Goal: Task Accomplishment & Management: Manage account settings

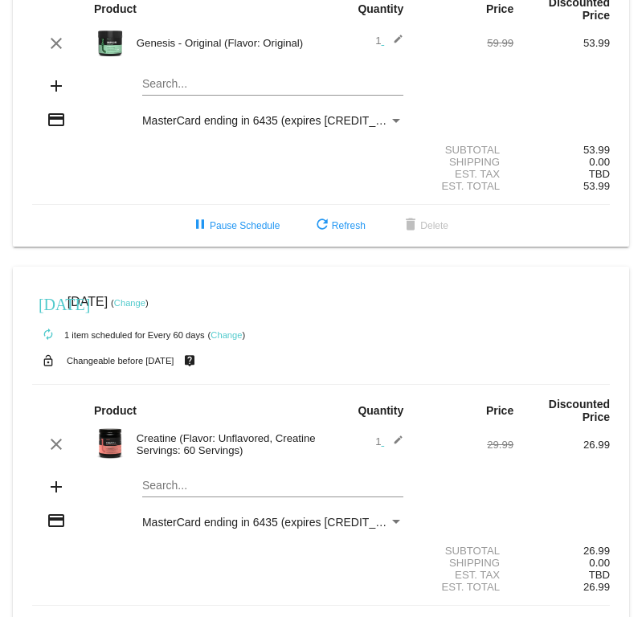
scroll to position [199, 0]
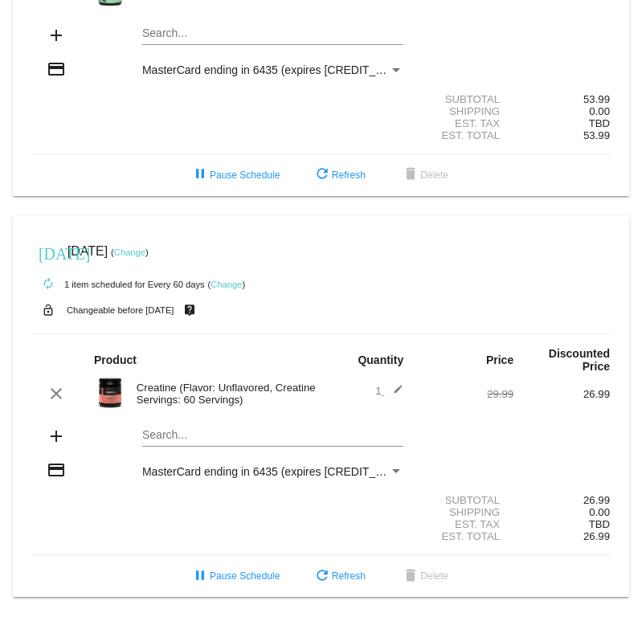
click at [229, 288] on div "autorenew 1 item scheduled for Every 60 days ( Change )" at bounding box center [321, 284] width 578 height 32
click at [226, 280] on link "Change" at bounding box center [226, 285] width 31 height 10
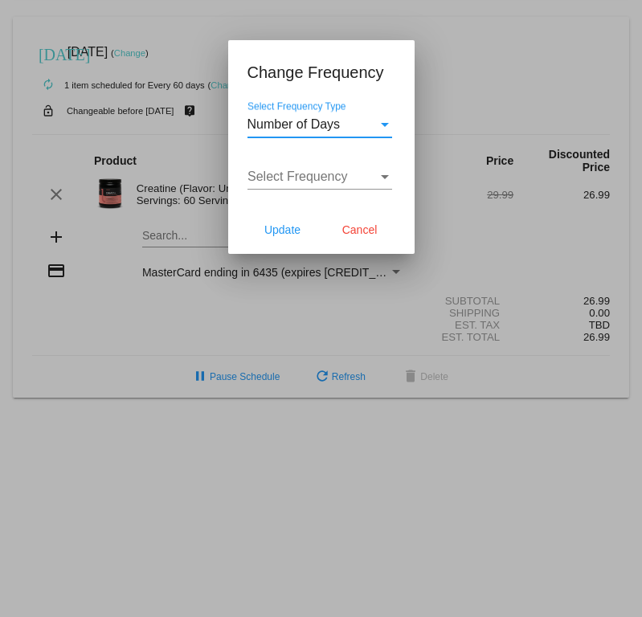
click at [313, 121] on span "Number of Days" at bounding box center [294, 124] width 93 height 14
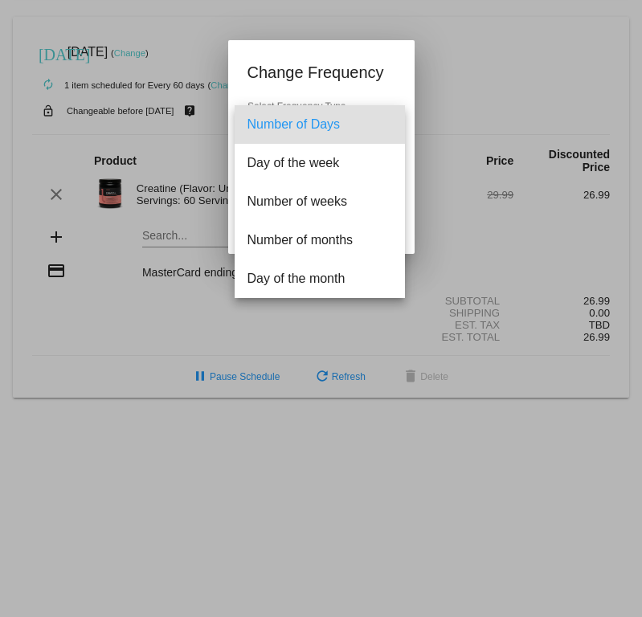
click at [288, 78] on div at bounding box center [321, 308] width 642 height 617
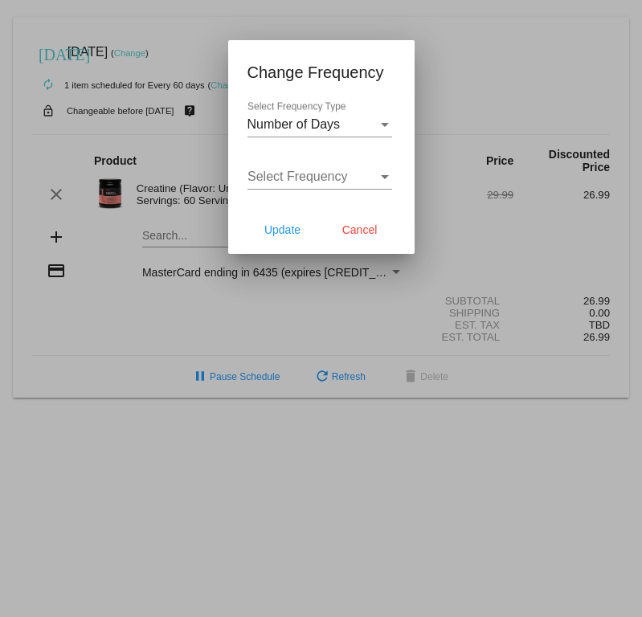
click at [321, 156] on div "Select Frequency Select Frequency" at bounding box center [320, 171] width 145 height 36
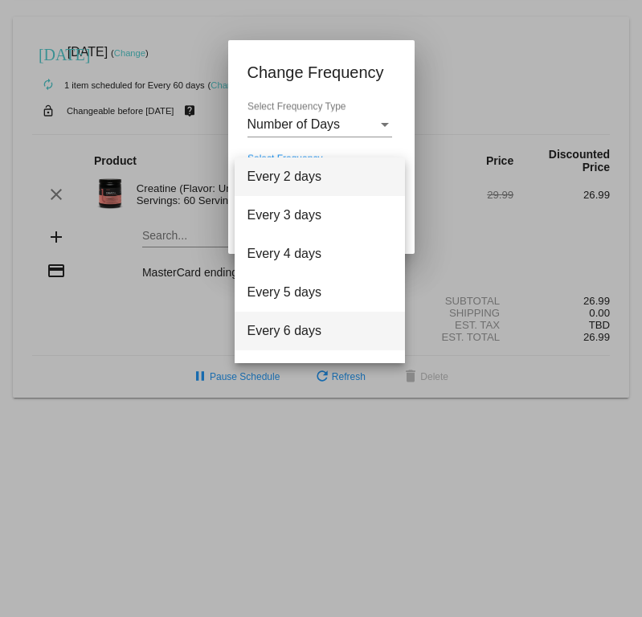
scroll to position [64, 0]
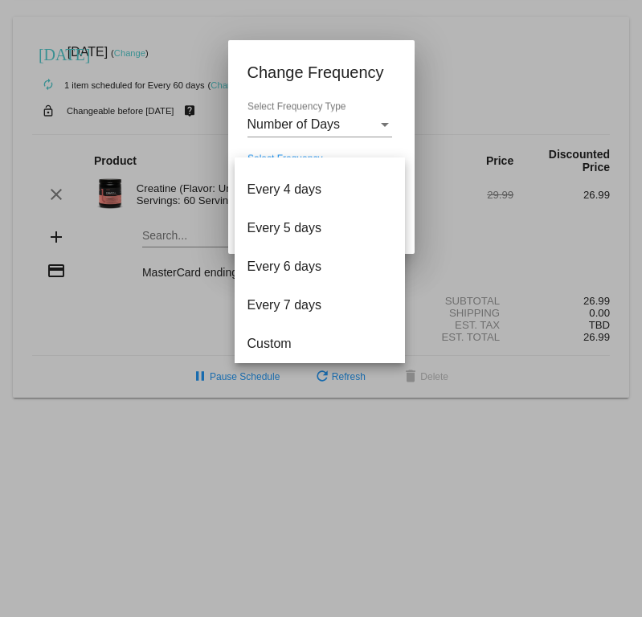
click at [289, 125] on div at bounding box center [321, 308] width 642 height 617
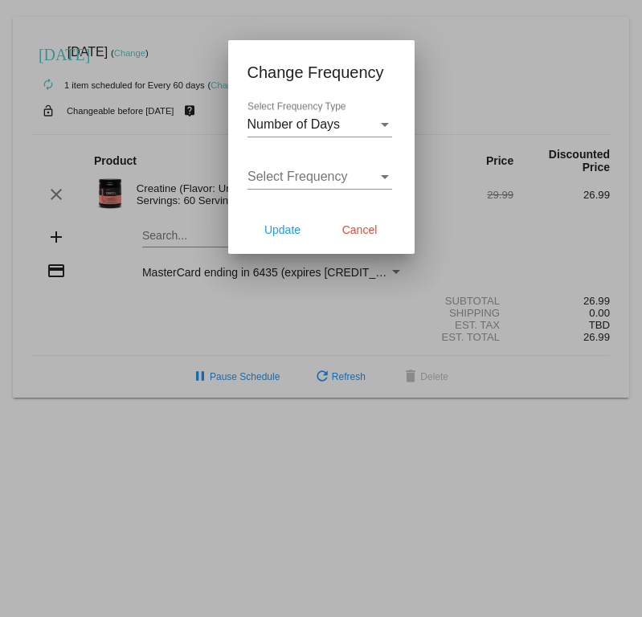
click at [289, 125] on span "Number of Days" at bounding box center [294, 124] width 93 height 14
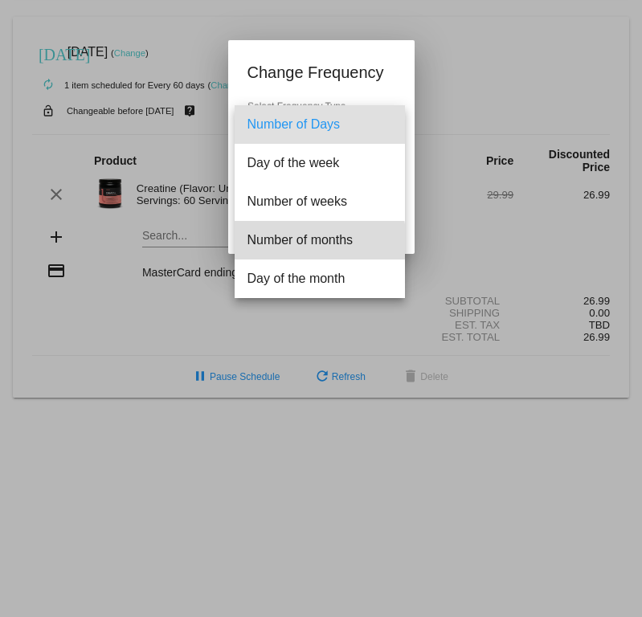
click at [301, 243] on span "Number of months" at bounding box center [320, 240] width 145 height 39
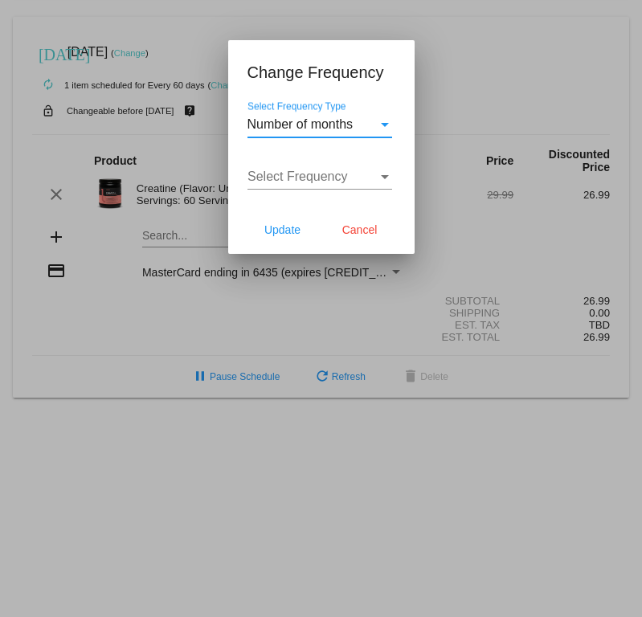
click at [295, 176] on span "Select Frequency" at bounding box center [298, 177] width 100 height 14
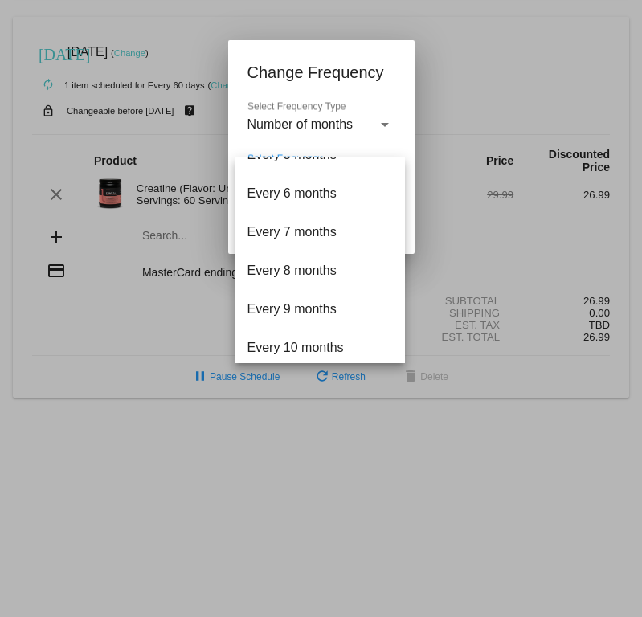
scroll to position [181, 0]
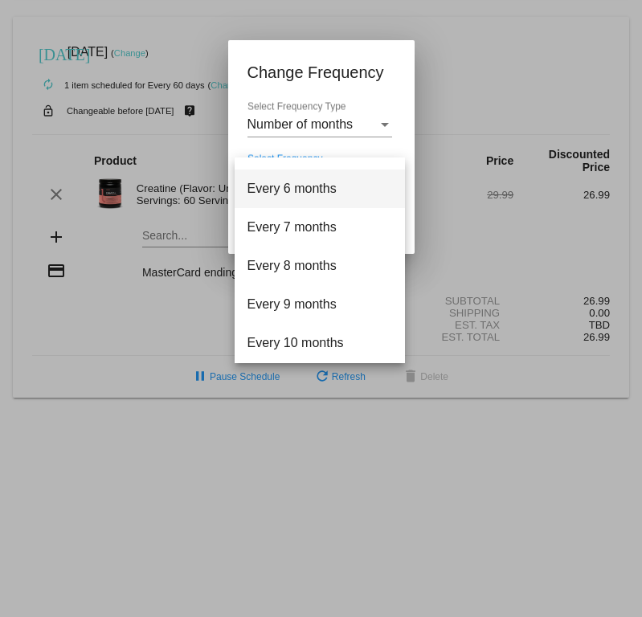
click at [295, 192] on span "Every 6 months" at bounding box center [320, 189] width 145 height 39
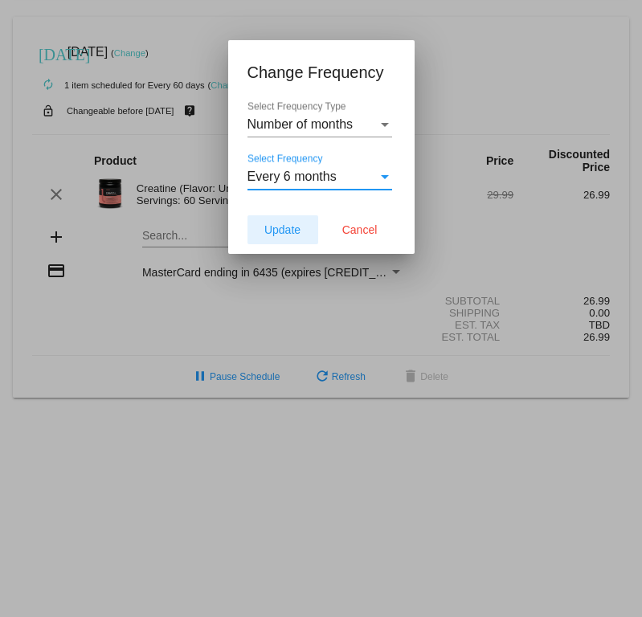
click at [276, 232] on span "Update" at bounding box center [282, 229] width 36 height 13
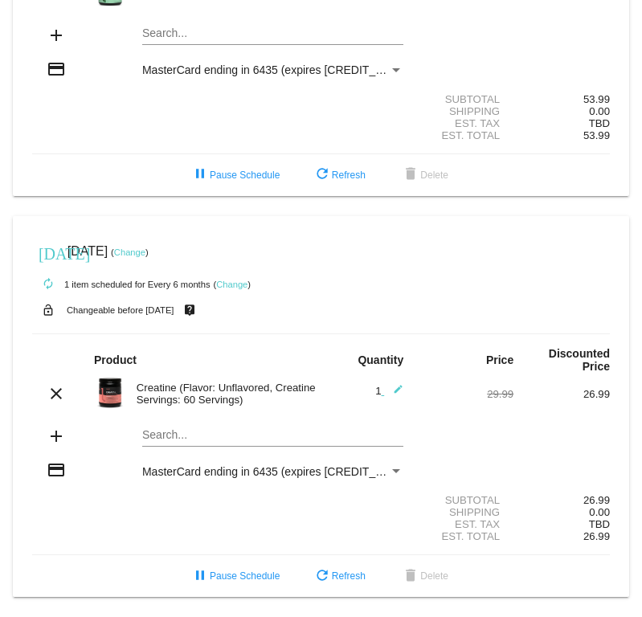
click at [145, 248] on link "Change" at bounding box center [129, 253] width 31 height 10
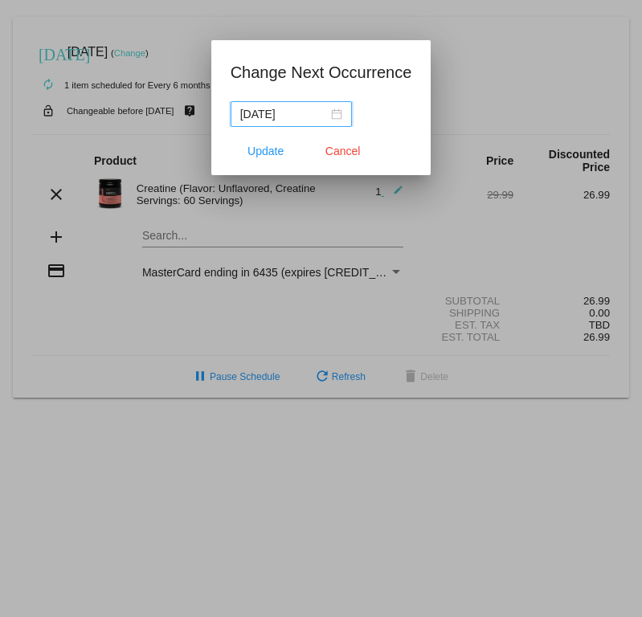
click at [320, 114] on div "[DATE]" at bounding box center [291, 114] width 102 height 18
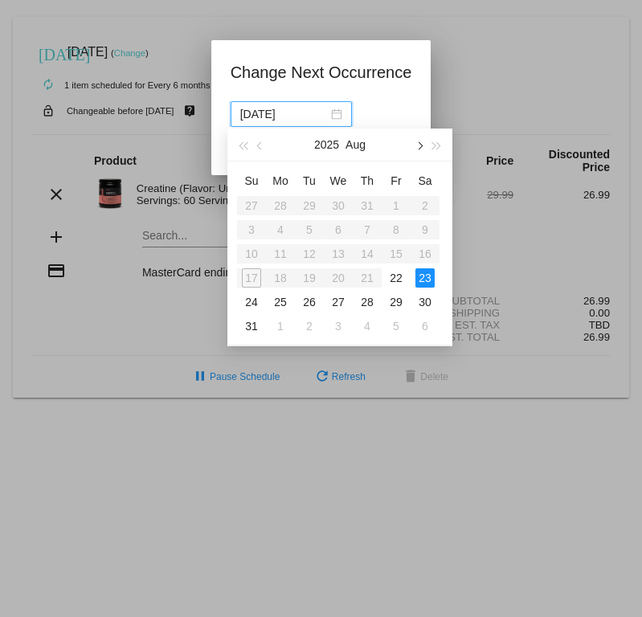
click at [422, 148] on button "button" at bounding box center [419, 145] width 18 height 32
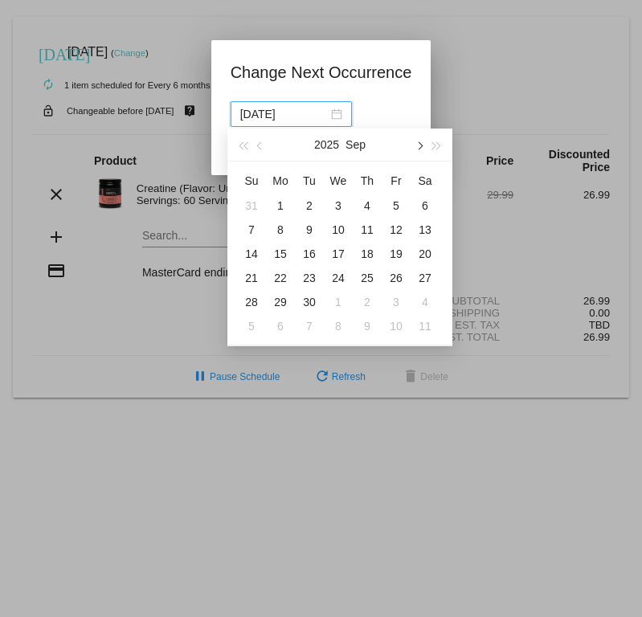
click at [422, 148] on button "button" at bounding box center [419, 145] width 18 height 32
click at [394, 302] on div "31" at bounding box center [396, 302] width 19 height 19
type input "[DATE]"
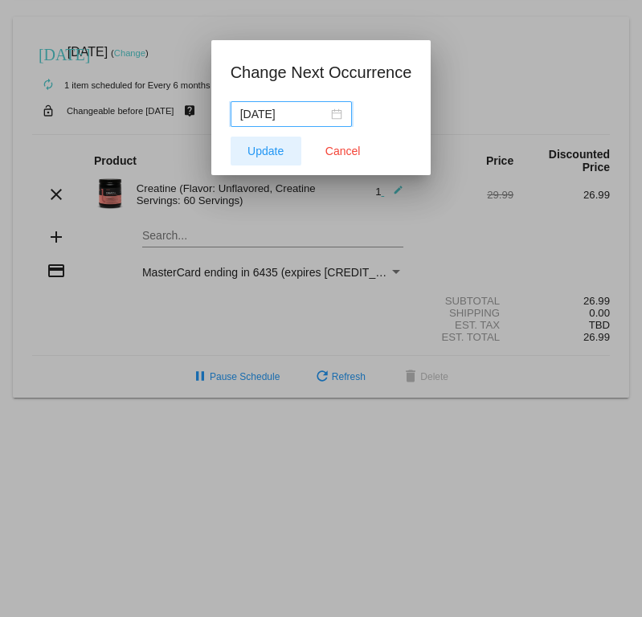
click at [265, 151] on span "Update" at bounding box center [266, 151] width 36 height 13
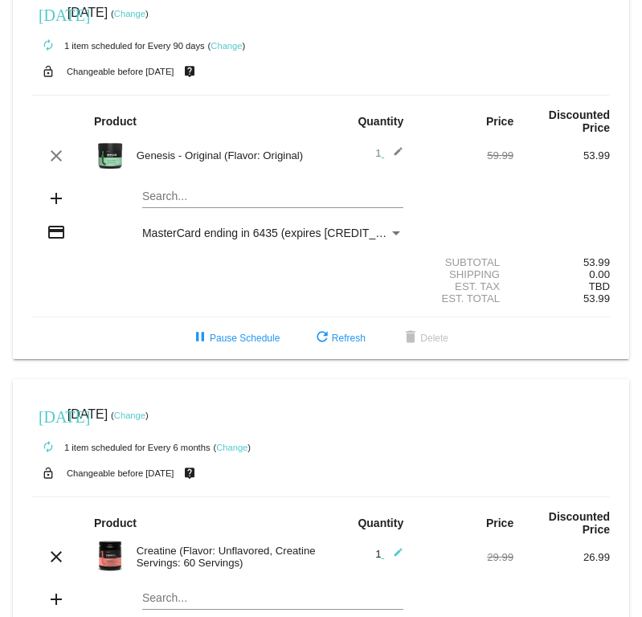
scroll to position [0, 0]
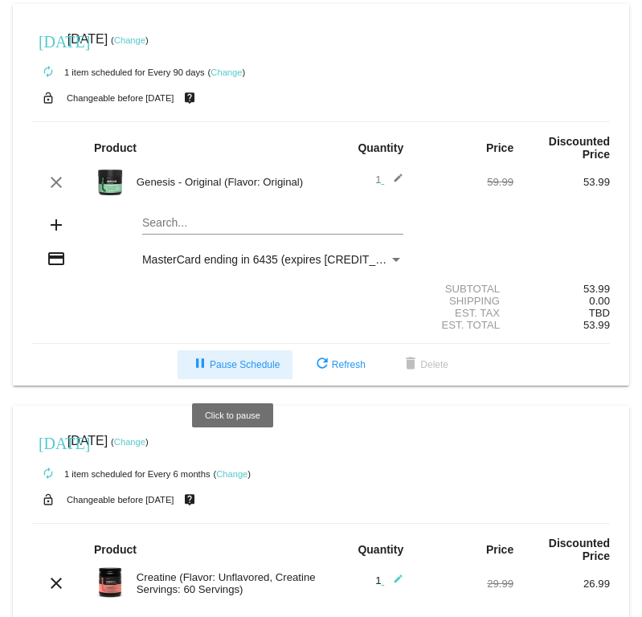
click at [235, 370] on span "pause Pause Schedule" at bounding box center [234, 364] width 89 height 11
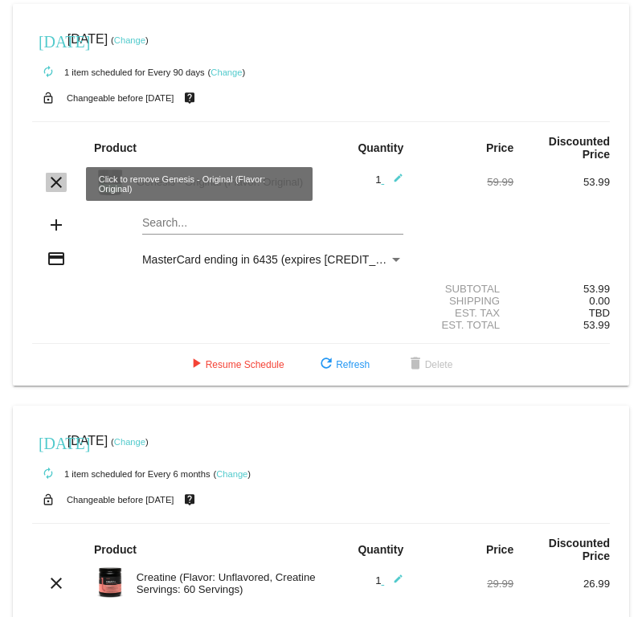
click at [51, 183] on mat-icon "clear" at bounding box center [56, 182] width 19 height 19
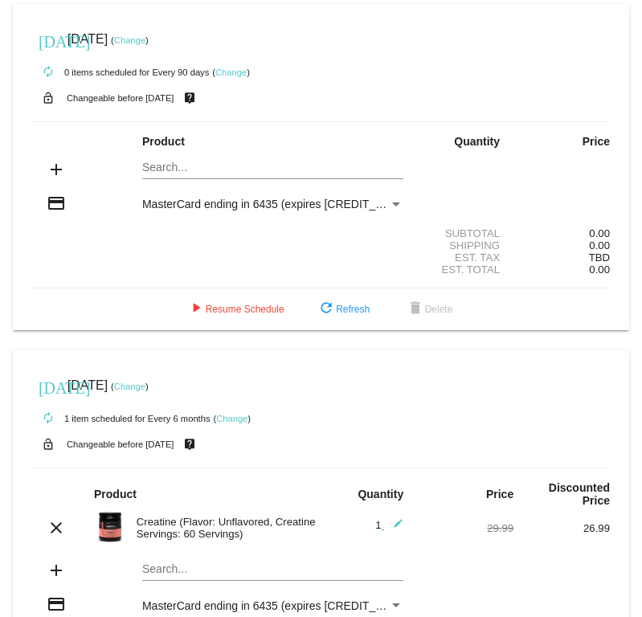
scroll to position [143, 0]
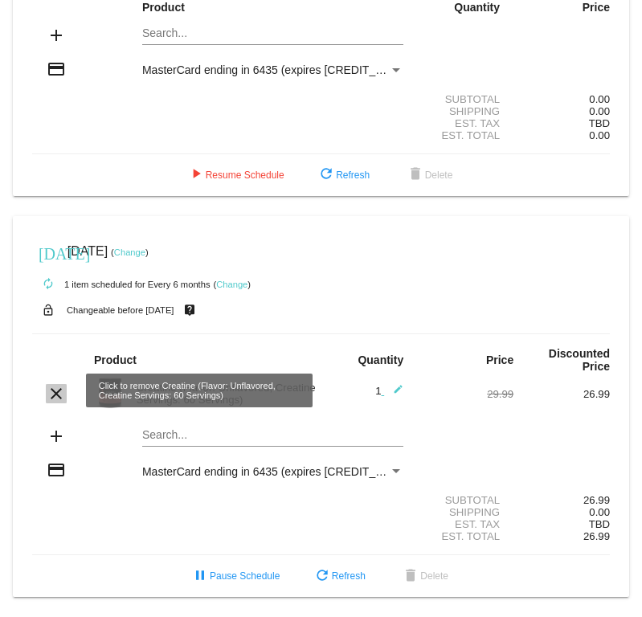
click at [60, 397] on mat-icon "clear" at bounding box center [56, 393] width 19 height 19
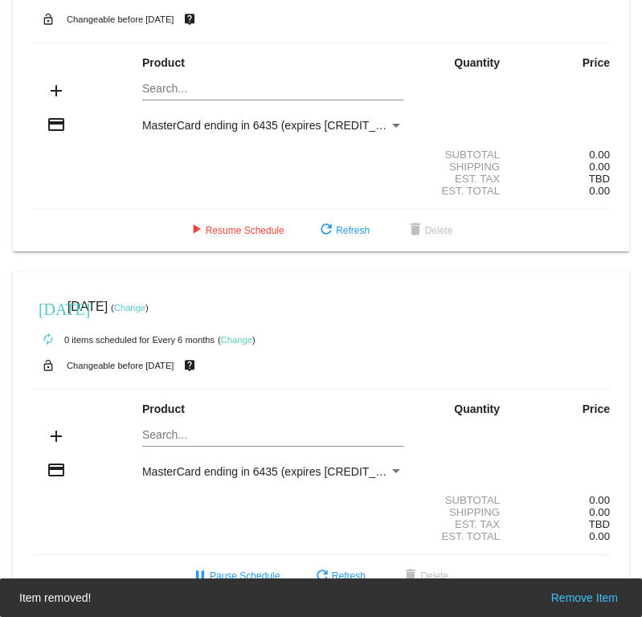
scroll to position [0, 0]
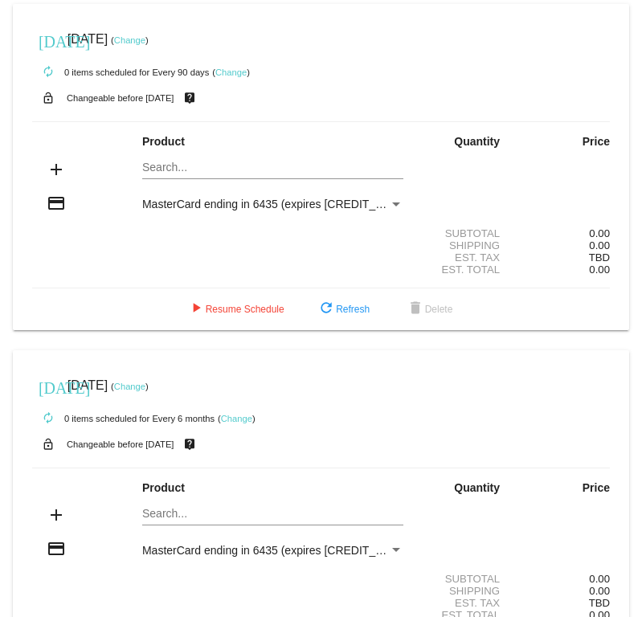
scroll to position [87, 0]
